Goal: Use online tool/utility: Utilize a website feature to perform a specific function

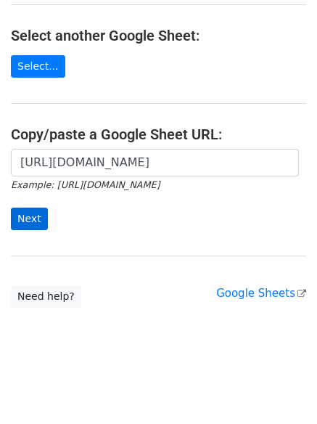
scroll to position [0, 315]
type input "[URL][DOMAIN_NAME]"
click at [41, 214] on input "Next" at bounding box center [29, 219] width 37 height 23
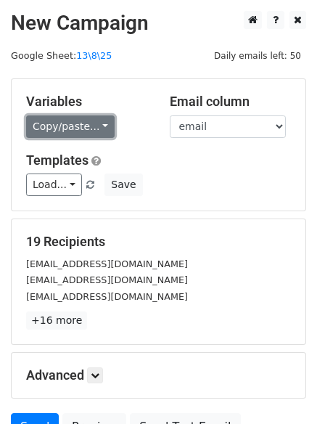
click at [83, 123] on link "Copy/paste..." at bounding box center [70, 126] width 89 height 23
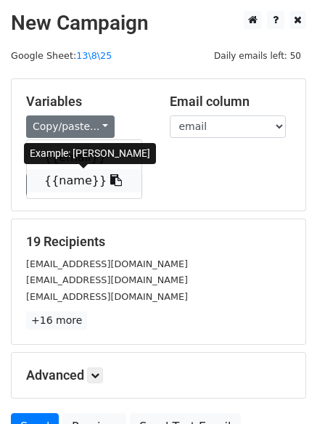
click at [73, 181] on link "{{name}}" at bounding box center [84, 180] width 115 height 23
